Goal: Task Accomplishment & Management: Manage account settings

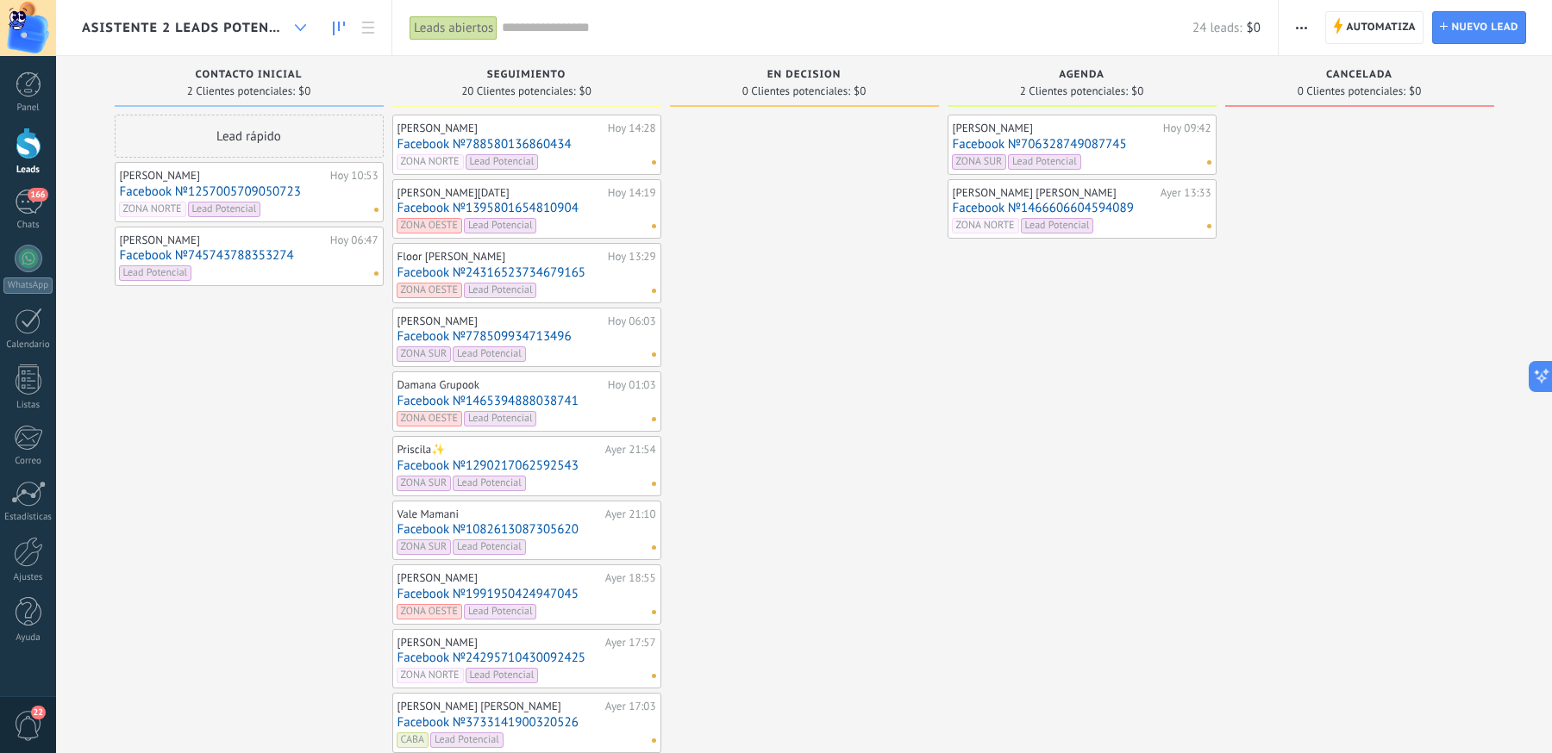
click at [297, 27] on use at bounding box center [300, 27] width 11 height 7
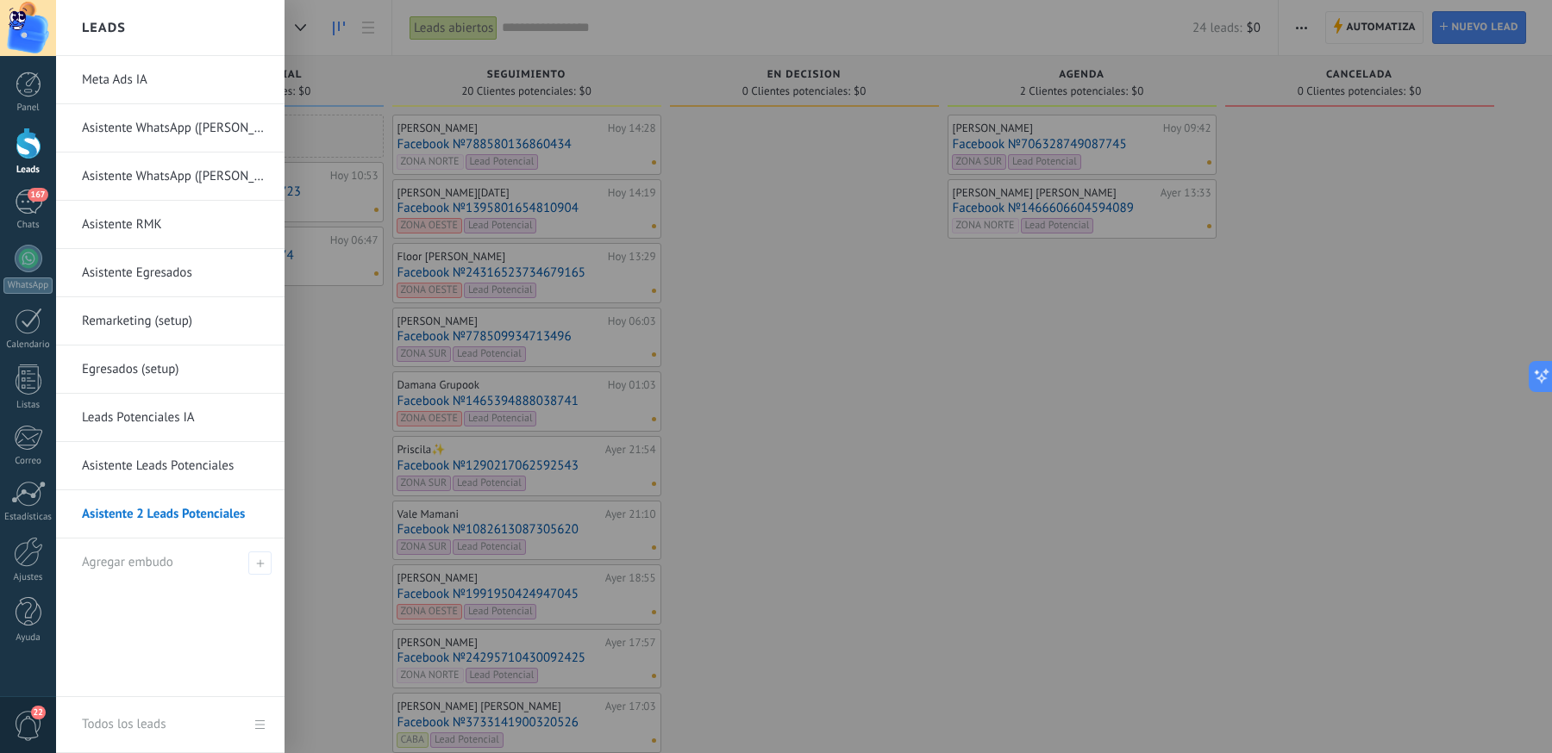
click at [122, 455] on link "Asistente Leads Potenciales" at bounding box center [174, 466] width 185 height 48
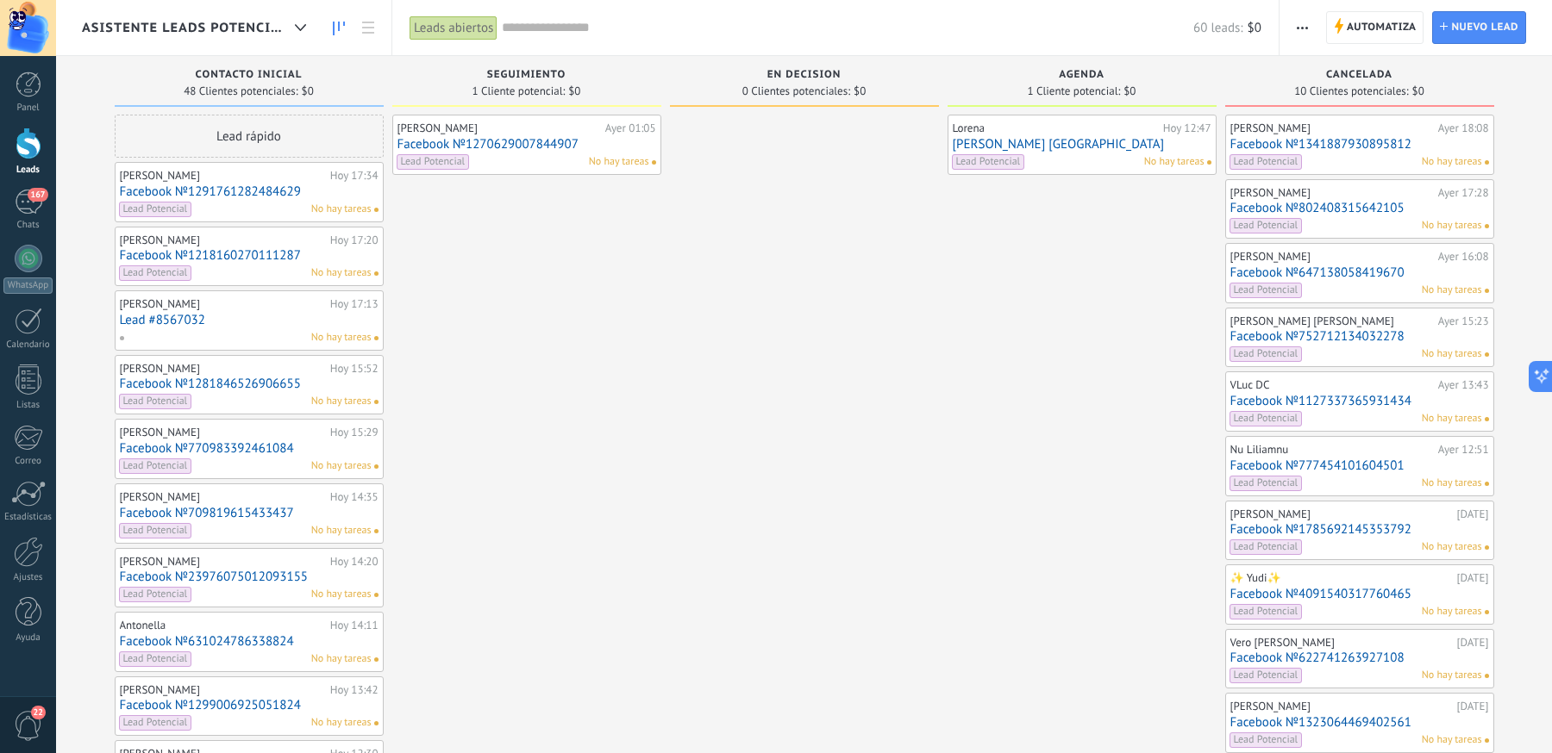
click at [306, 196] on link "Facebook №1291761282484629" at bounding box center [249, 191] width 259 height 15
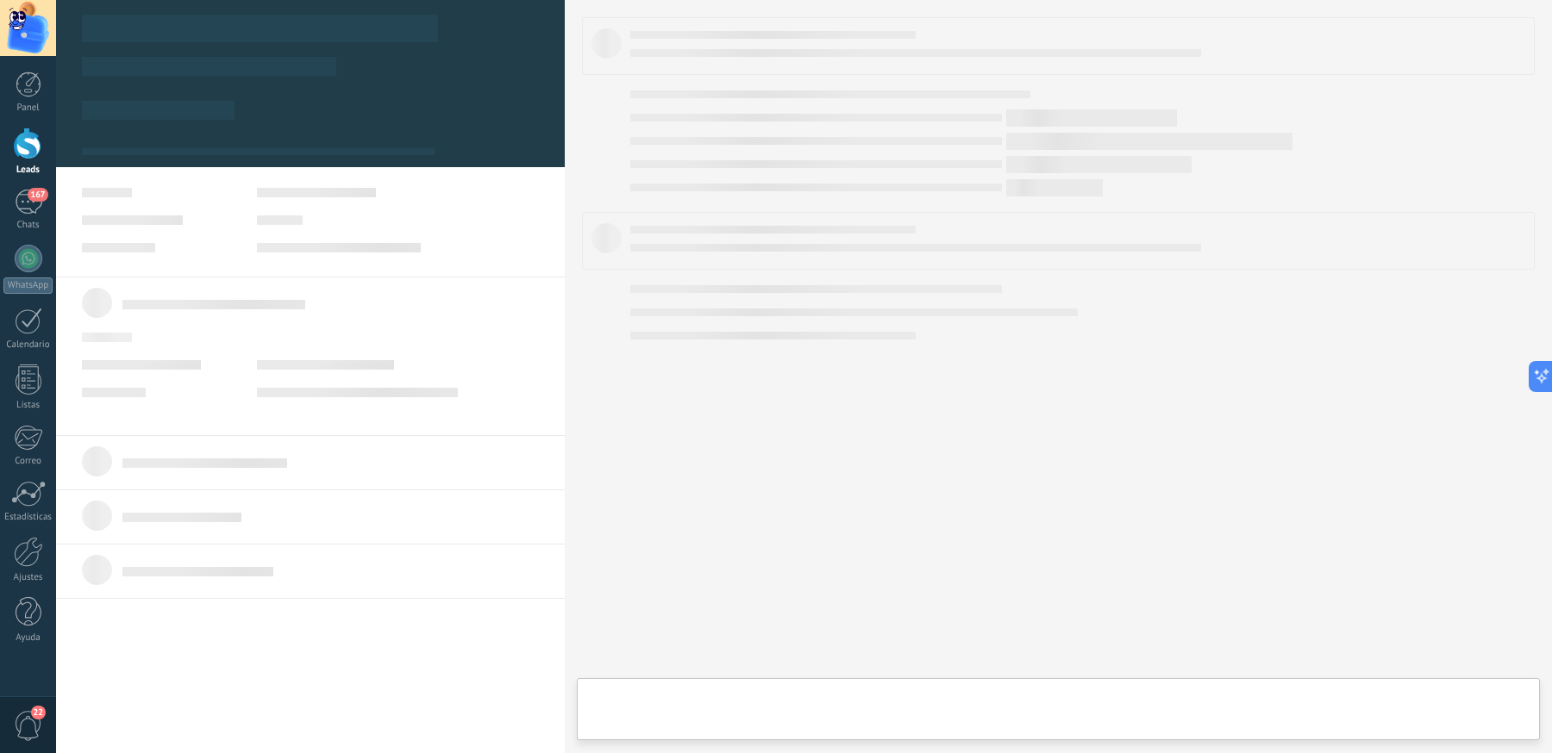
click at [272, 198] on div at bounding box center [310, 220] width 457 height 65
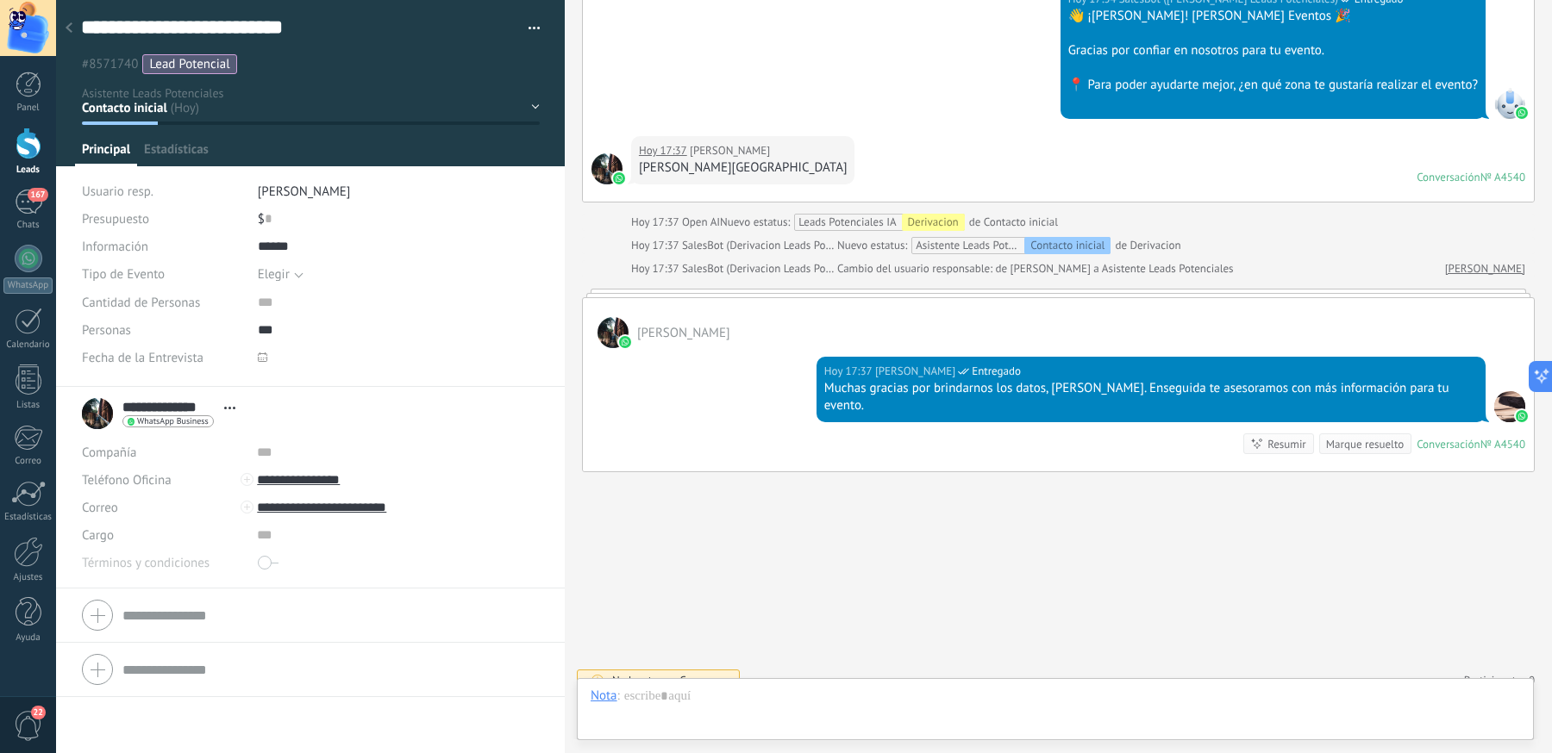
scroll to position [26, 0]
click at [71, 31] on use at bounding box center [69, 27] width 7 height 10
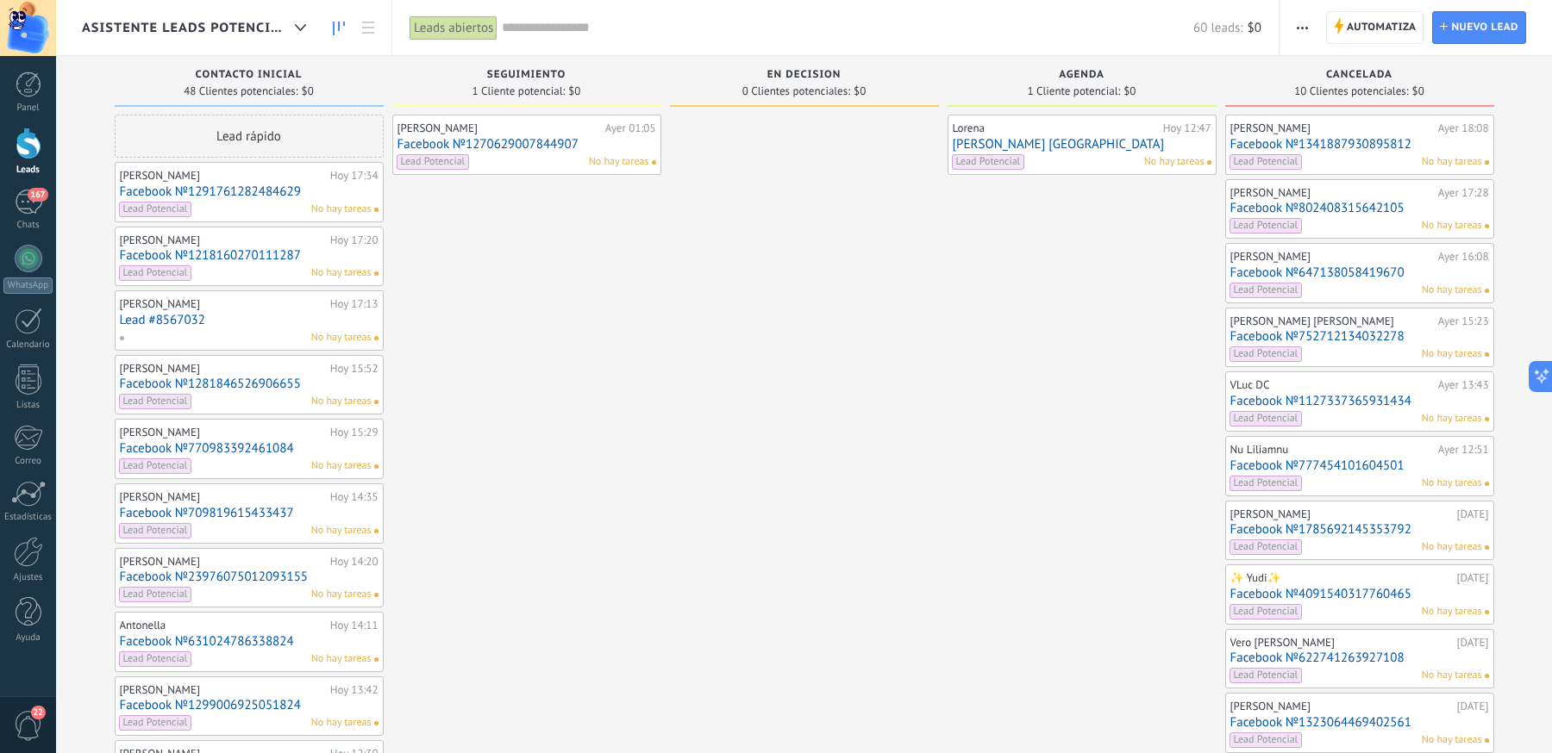
click at [203, 250] on link "Facebook №1218160270111287" at bounding box center [249, 255] width 259 height 15
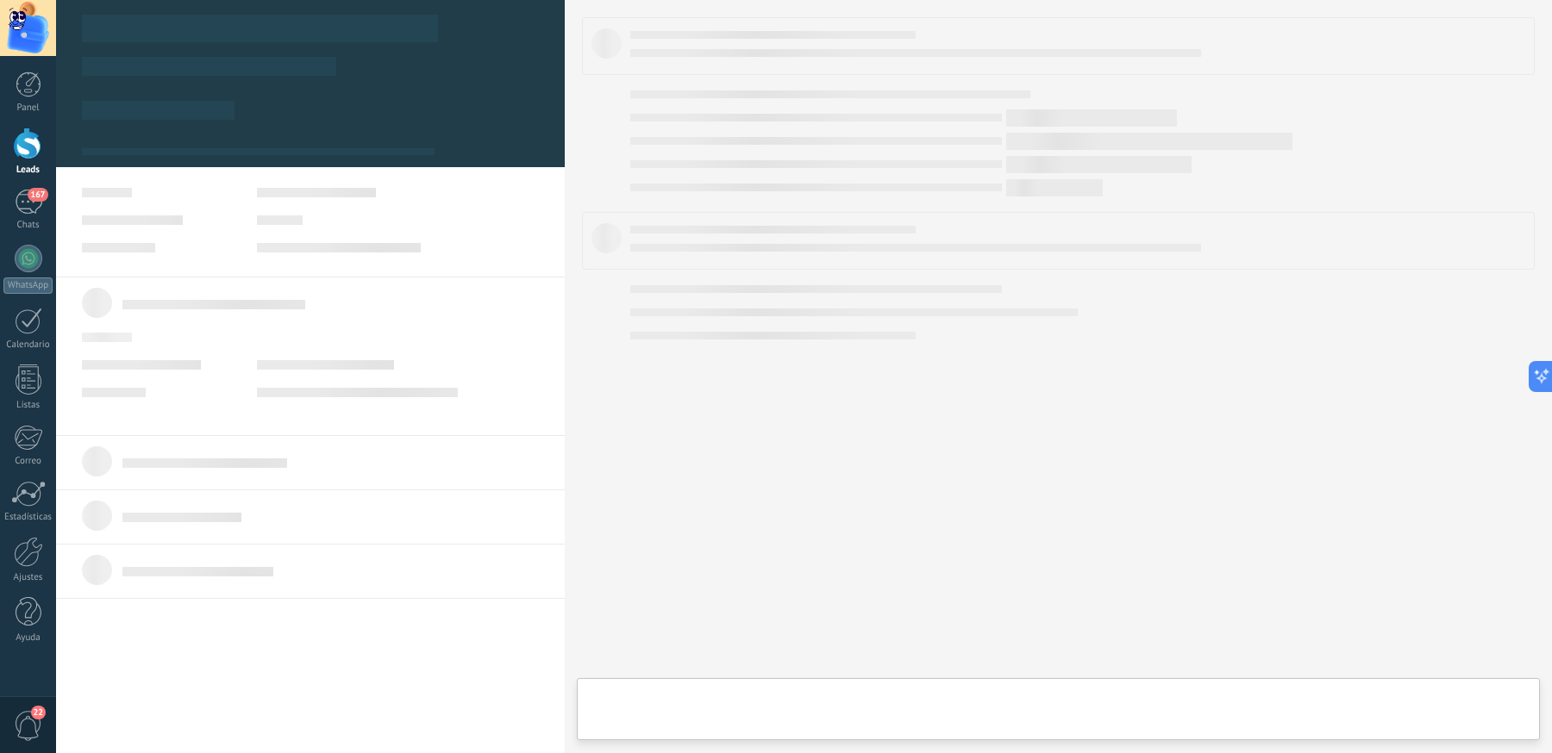
type textarea "**********"
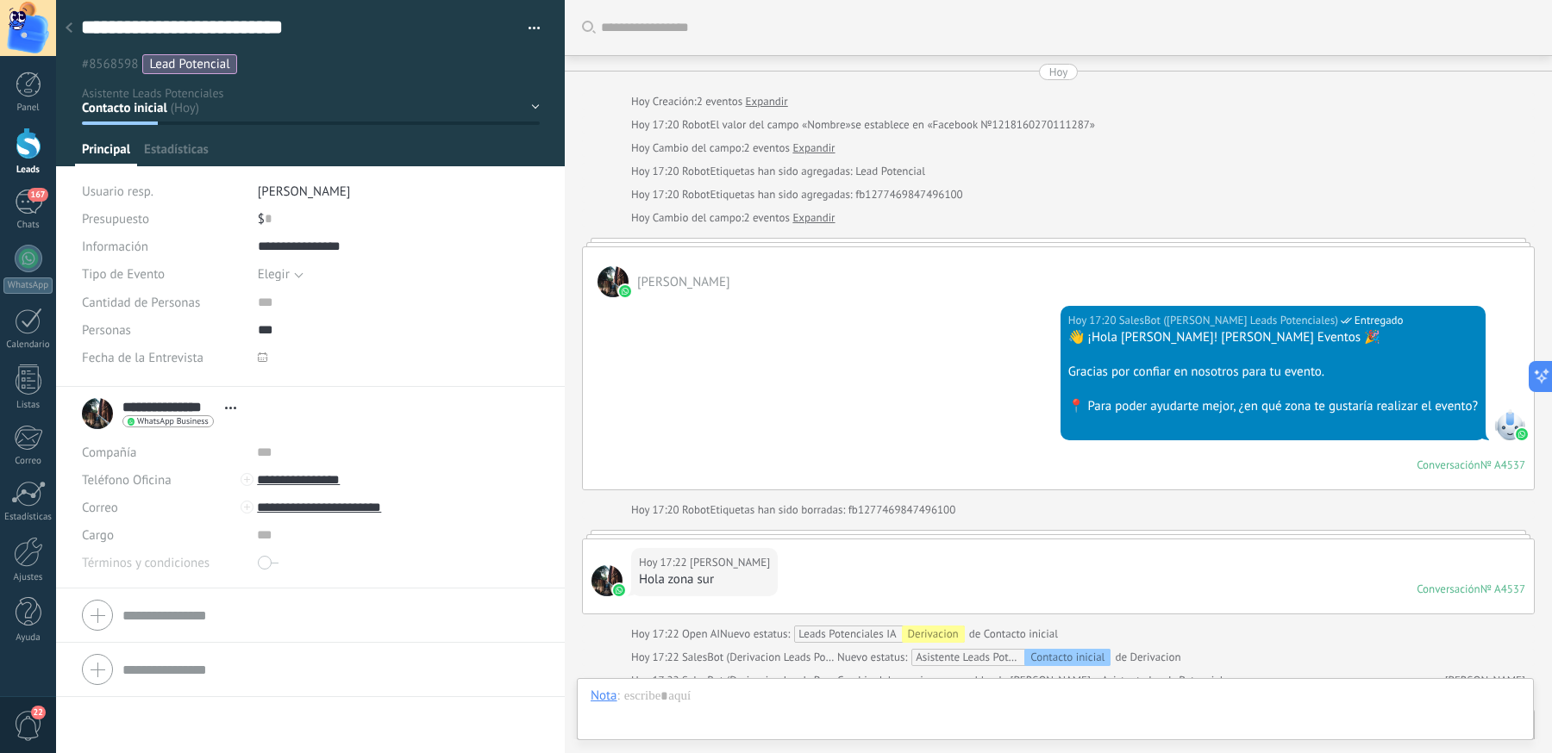
scroll to position [410, 0]
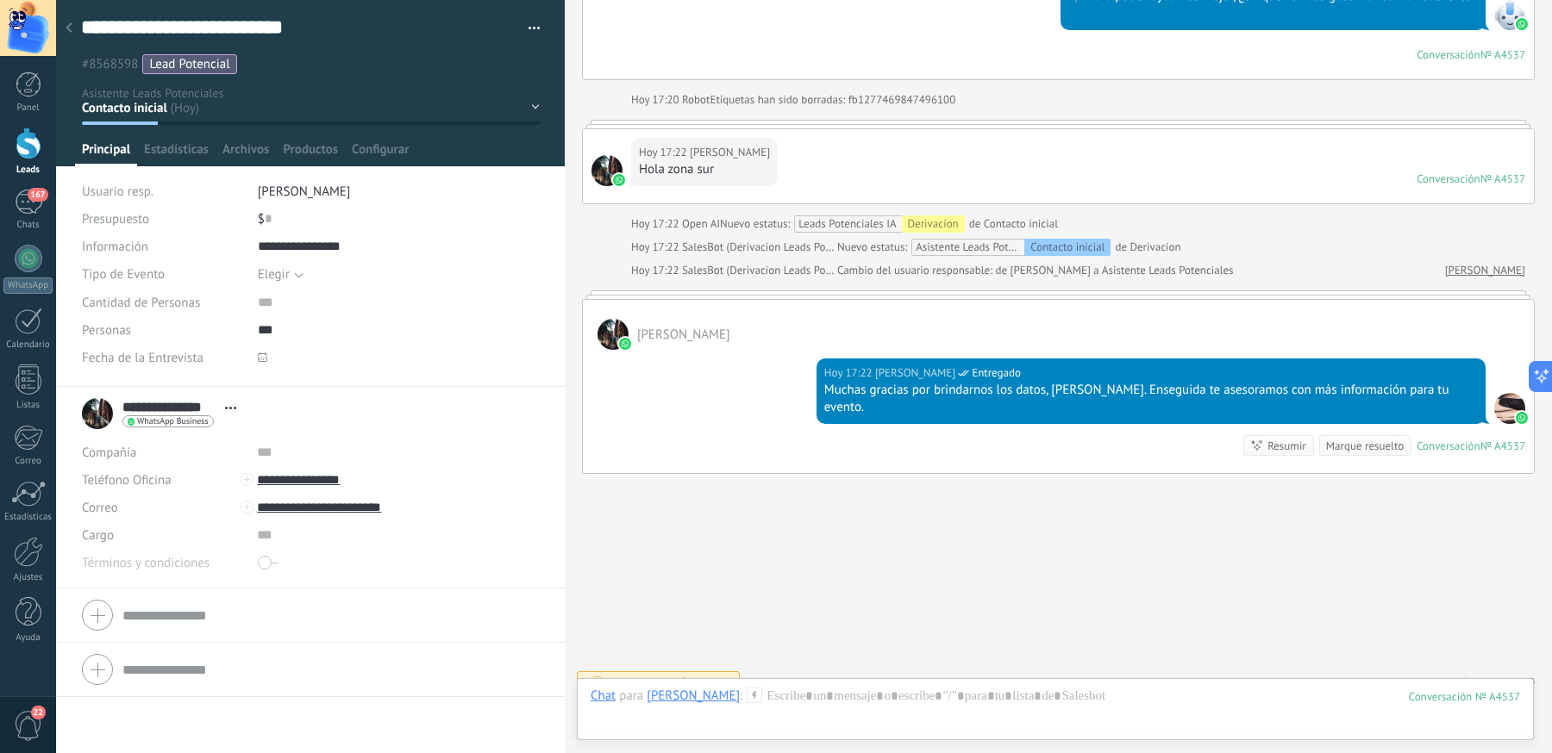
click at [72, 29] on icon at bounding box center [69, 27] width 7 height 10
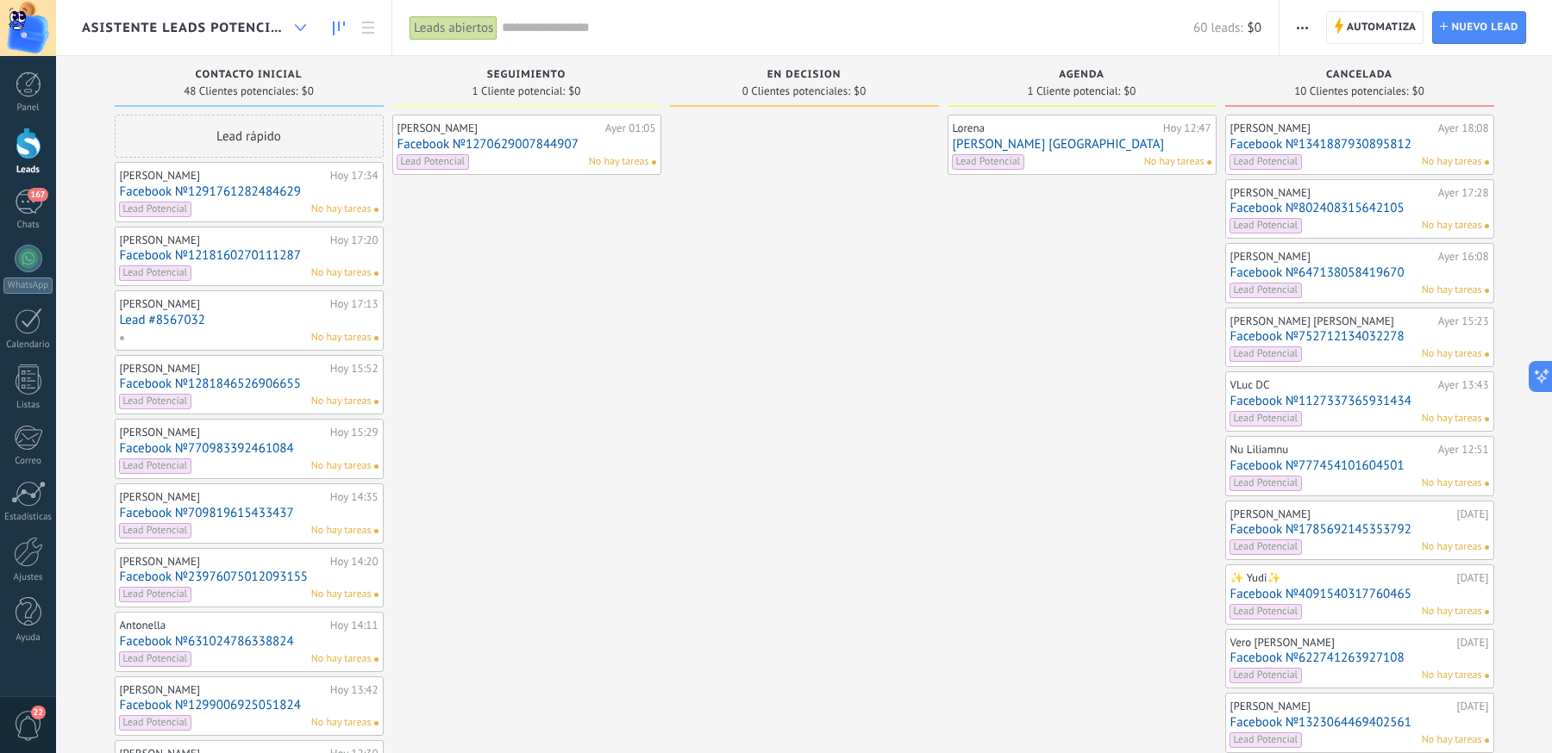
click at [299, 19] on div at bounding box center [300, 28] width 28 height 34
